Goal: Task Accomplishment & Management: Use online tool/utility

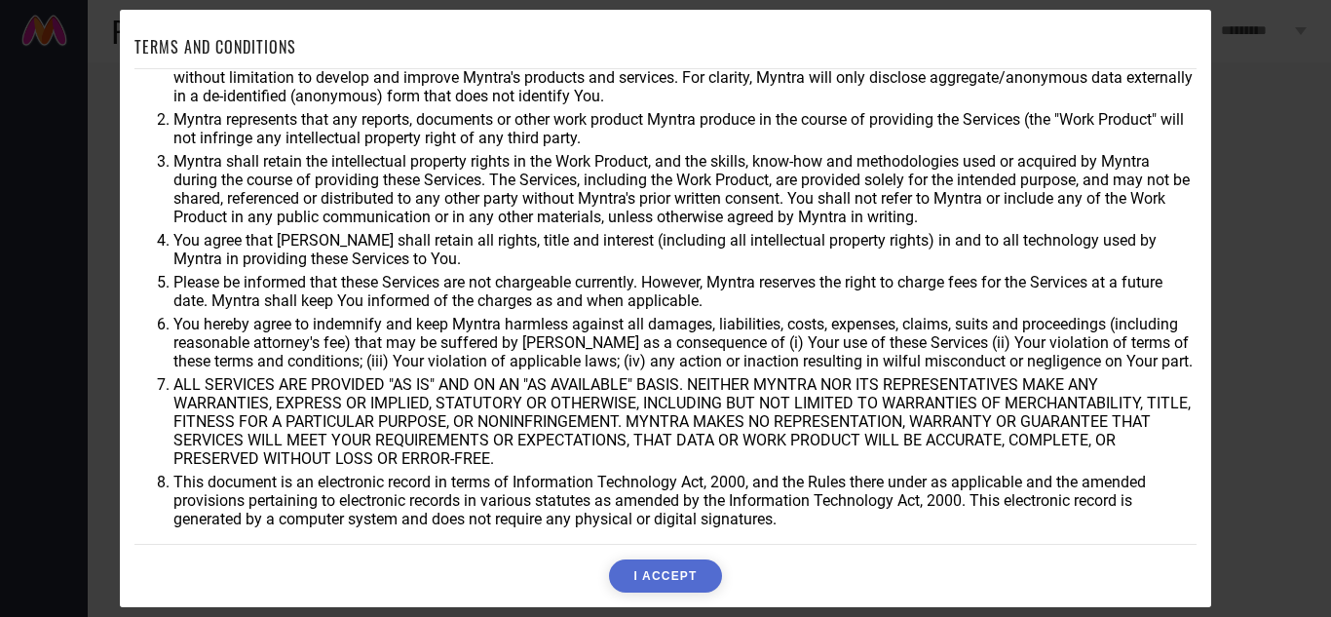
scroll to position [54, 0]
click at [686, 576] on button "I ACCEPT" at bounding box center [665, 575] width 112 height 33
